Goal: Task Accomplishment & Management: Manage account settings

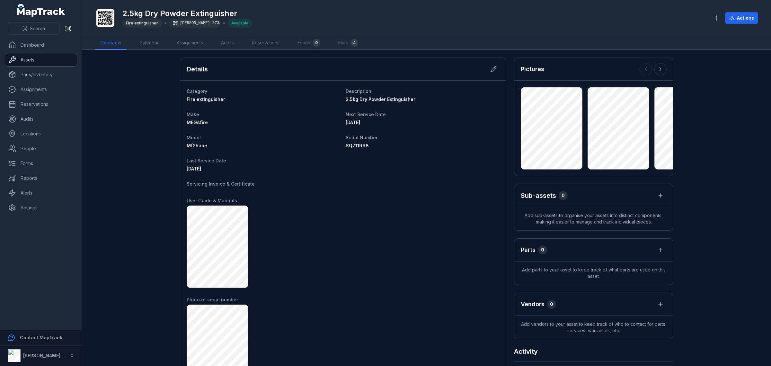
click at [28, 57] on link "Assets" at bounding box center [41, 59] width 72 height 13
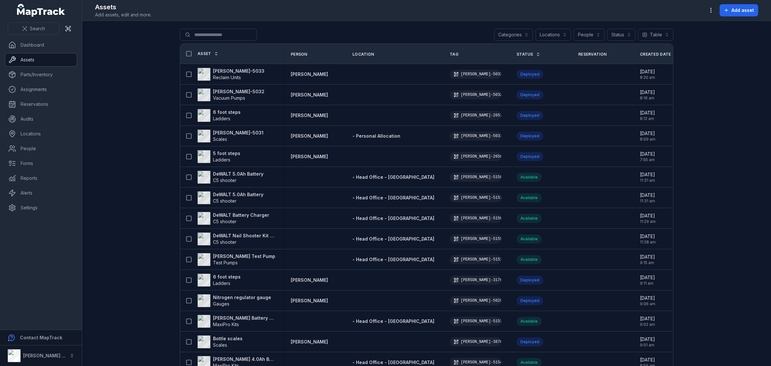
click at [22, 60] on link "Assets" at bounding box center [41, 59] width 72 height 13
click at [216, 32] on input "Search for assets" at bounding box center [231, 35] width 103 height 12
type input "***"
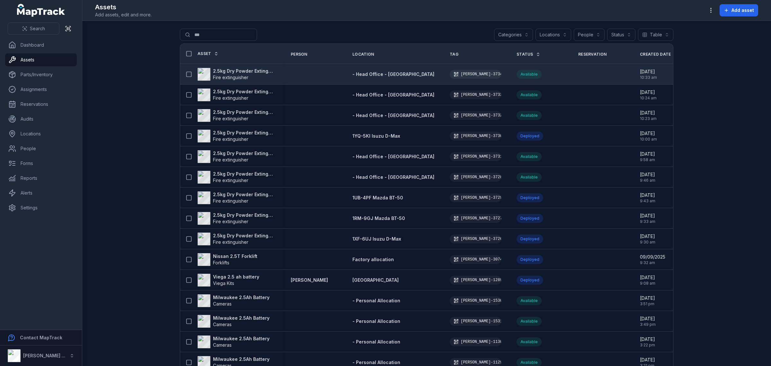
click at [229, 68] on strong "2.5kg Dry Powder Extinguisher" at bounding box center [244, 71] width 62 height 6
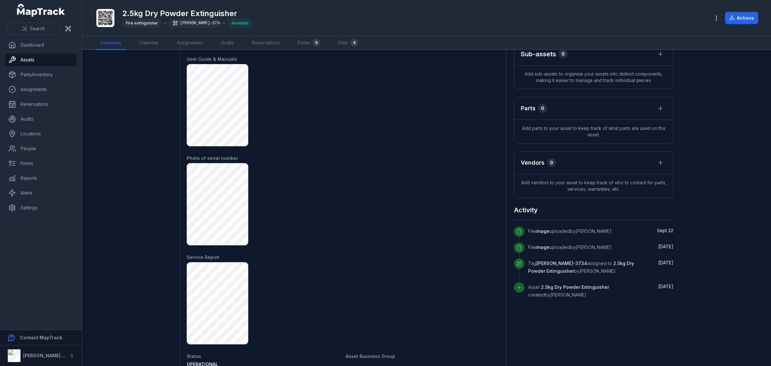
scroll to position [105, 0]
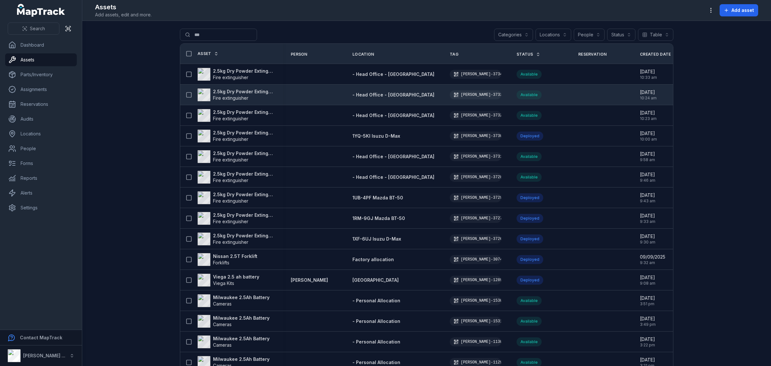
click at [255, 95] on span "Fire extinguisher" at bounding box center [244, 98] width 62 height 6
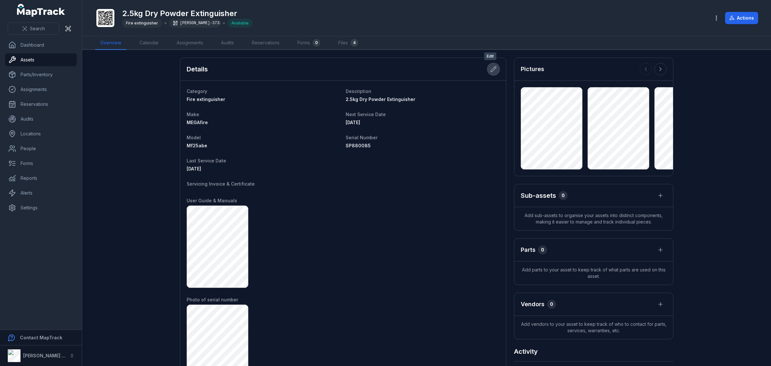
click at [491, 68] on icon at bounding box center [493, 69] width 6 height 6
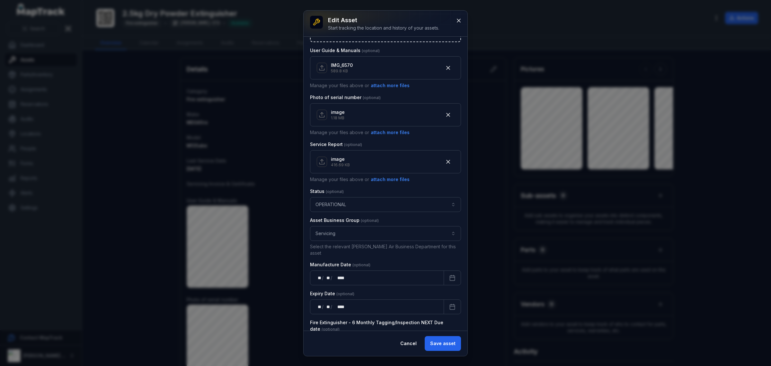
scroll to position [321, 0]
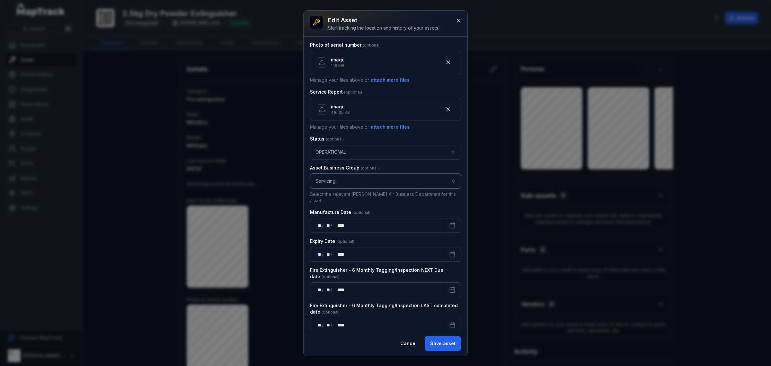
click at [352, 183] on button "Servicing *********" at bounding box center [385, 181] width 151 height 15
click at [346, 223] on div "Servicing" at bounding box center [382, 225] width 131 height 6
click at [449, 346] on button "Save asset" at bounding box center [443, 343] width 36 height 15
